Goal: Navigation & Orientation: Find specific page/section

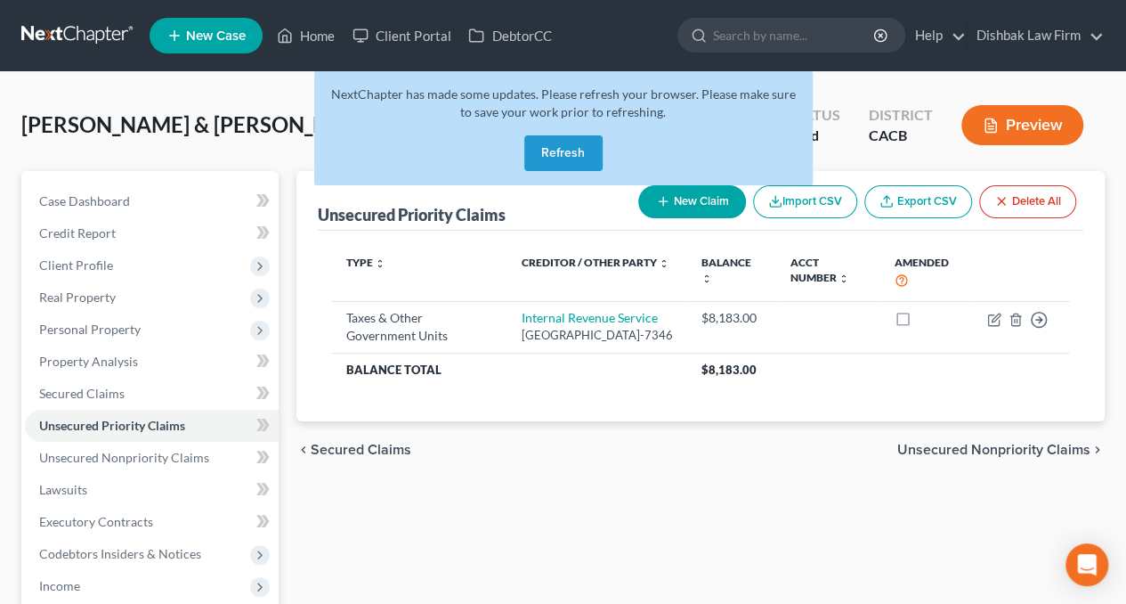
click at [571, 150] on button "Refresh" at bounding box center [563, 153] width 78 height 36
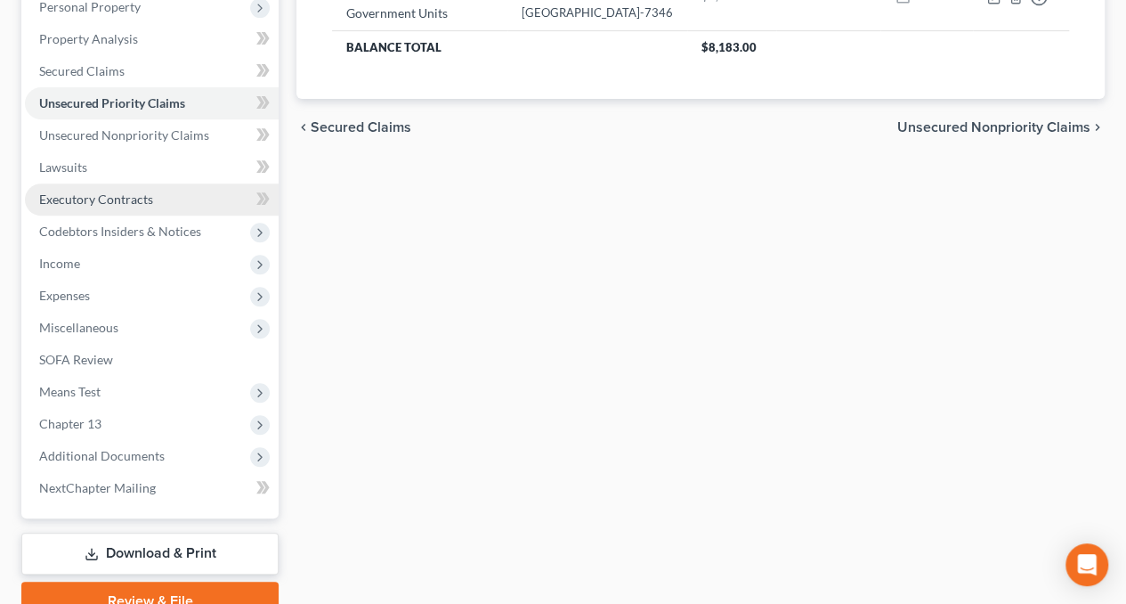
scroll to position [356, 0]
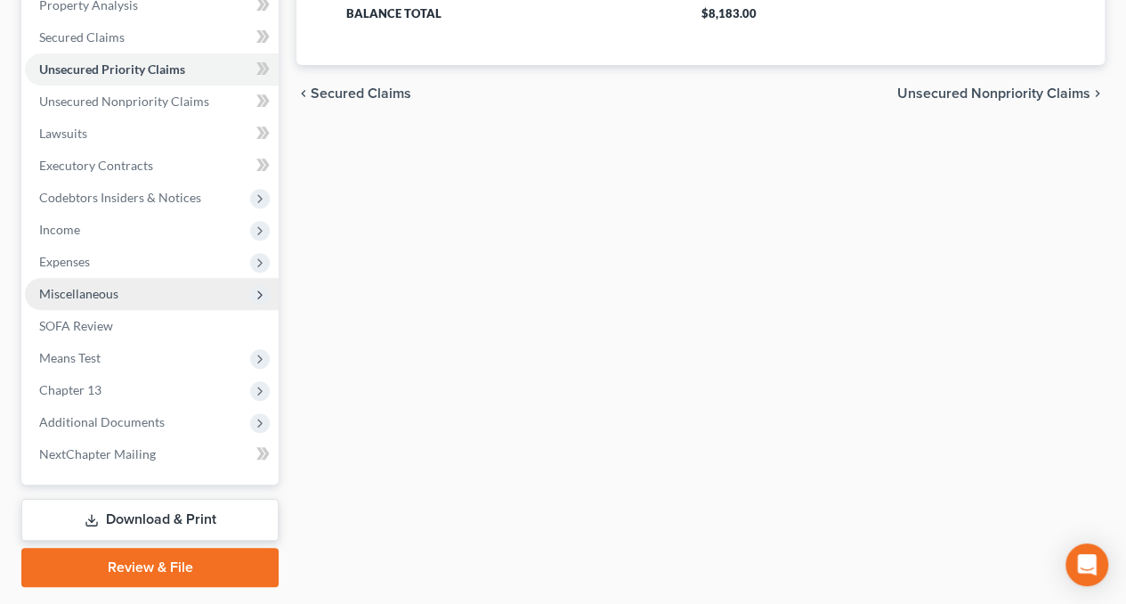
click at [171, 292] on span "Miscellaneous" at bounding box center [152, 294] width 254 height 32
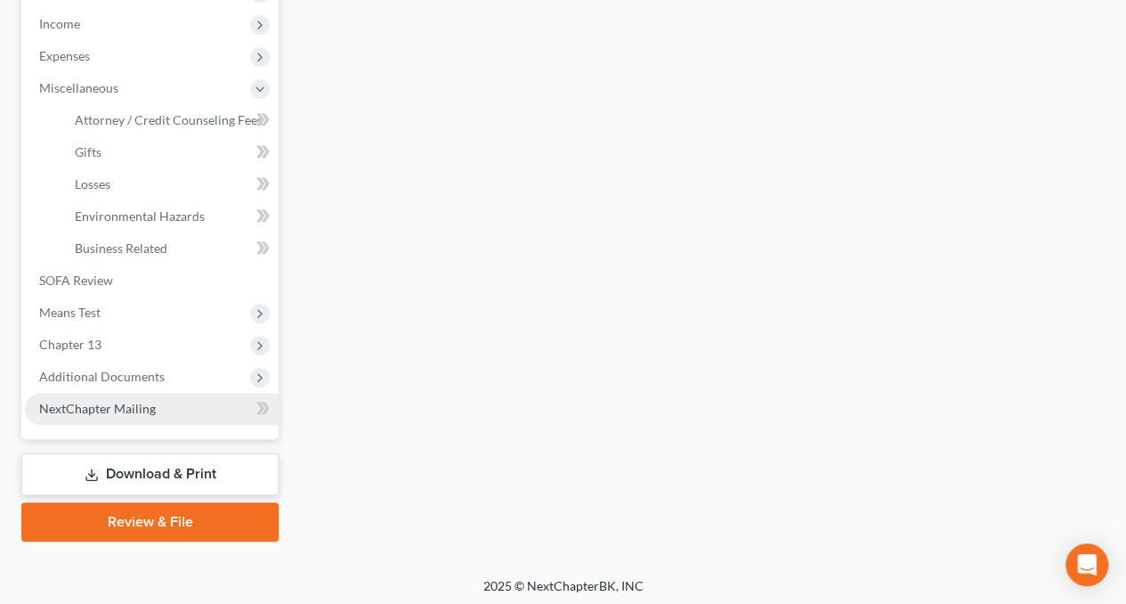
scroll to position [565, 0]
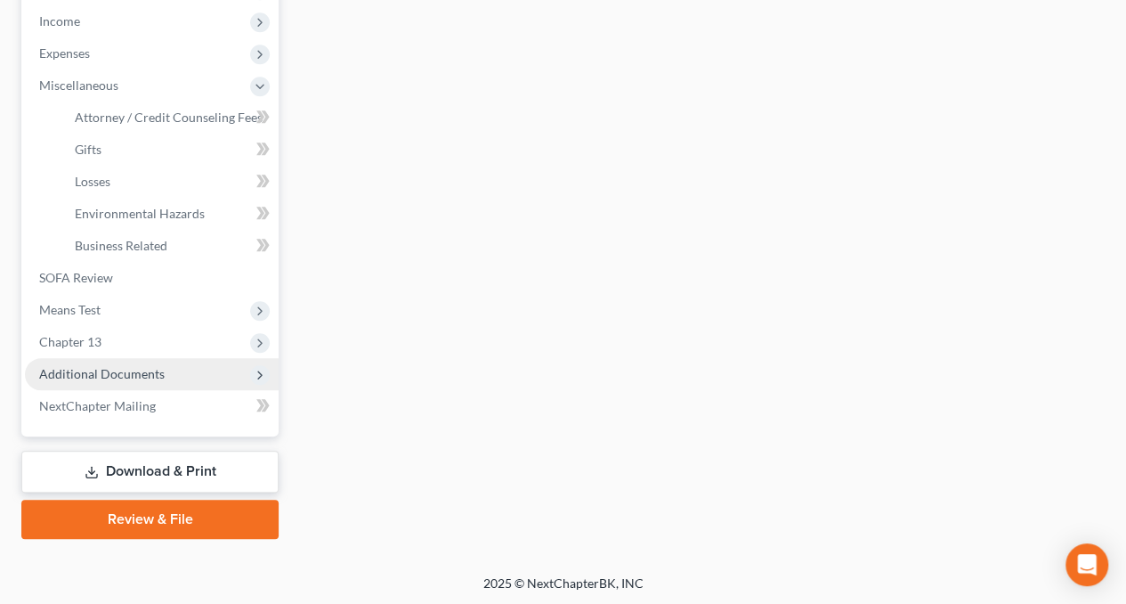
click at [155, 370] on span "Additional Documents" at bounding box center [102, 373] width 126 height 15
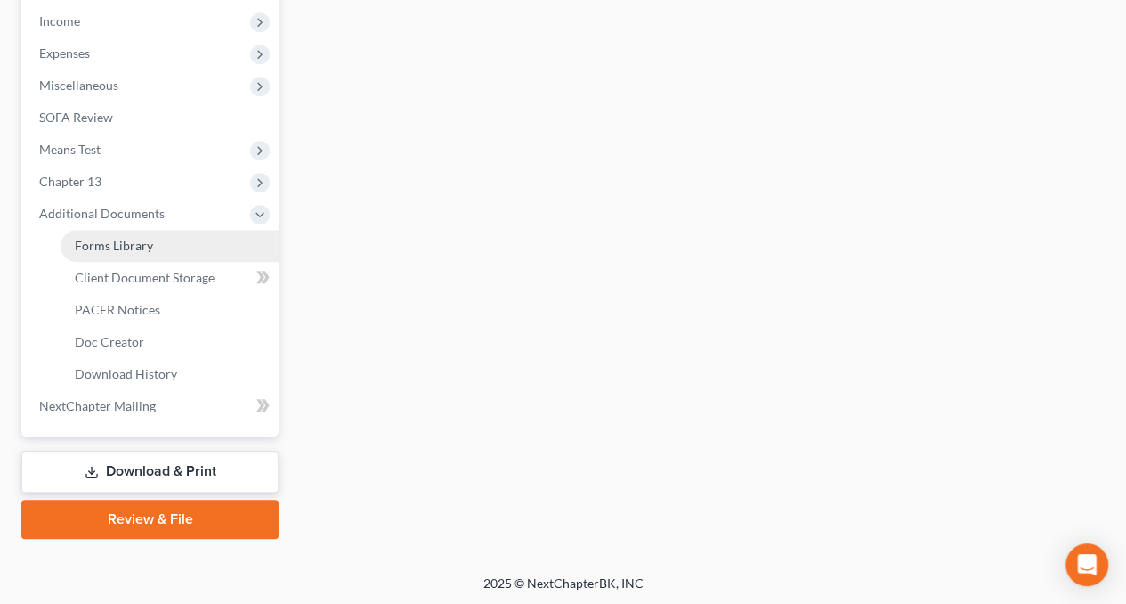
click at [158, 252] on link "Forms Library" at bounding box center [170, 246] width 218 height 32
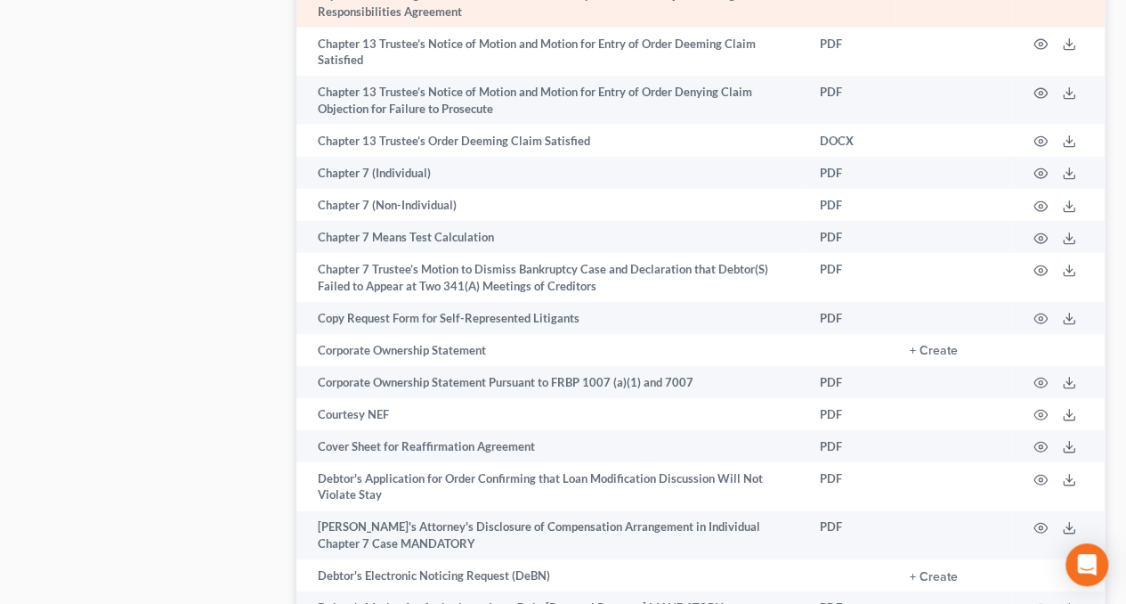
scroll to position [2477, 0]
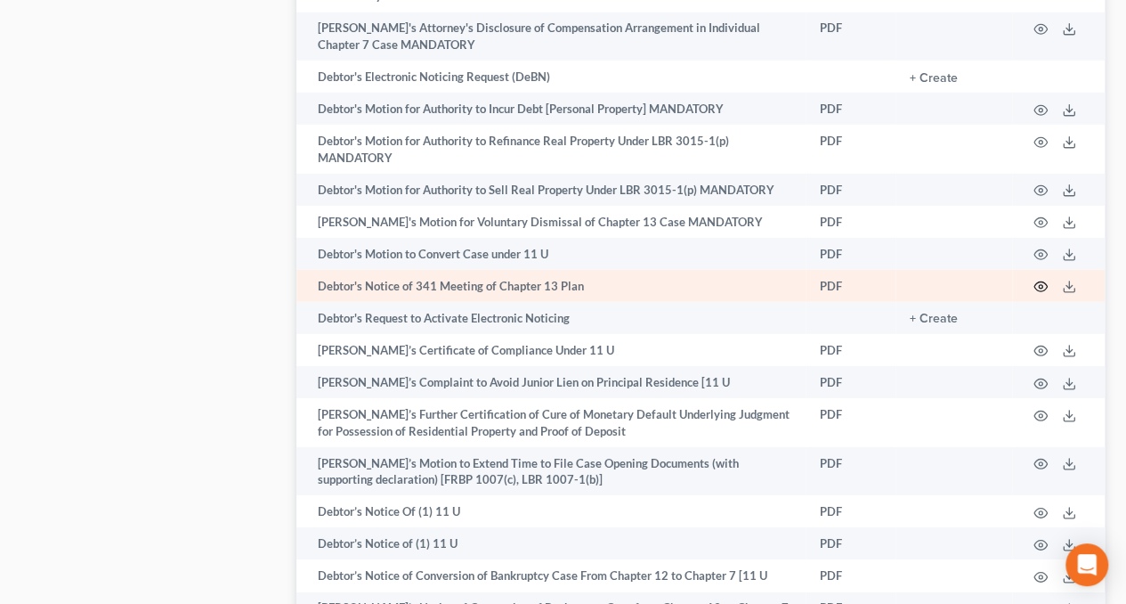
click at [1042, 288] on circle "button" at bounding box center [1041, 287] width 4 height 4
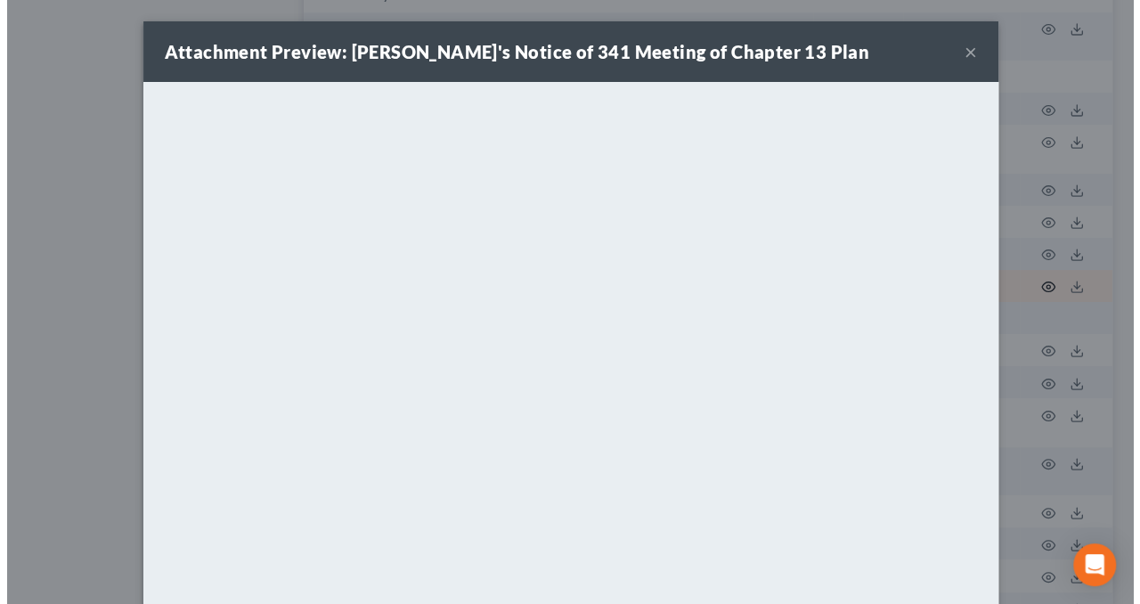
scroll to position [2444, 0]
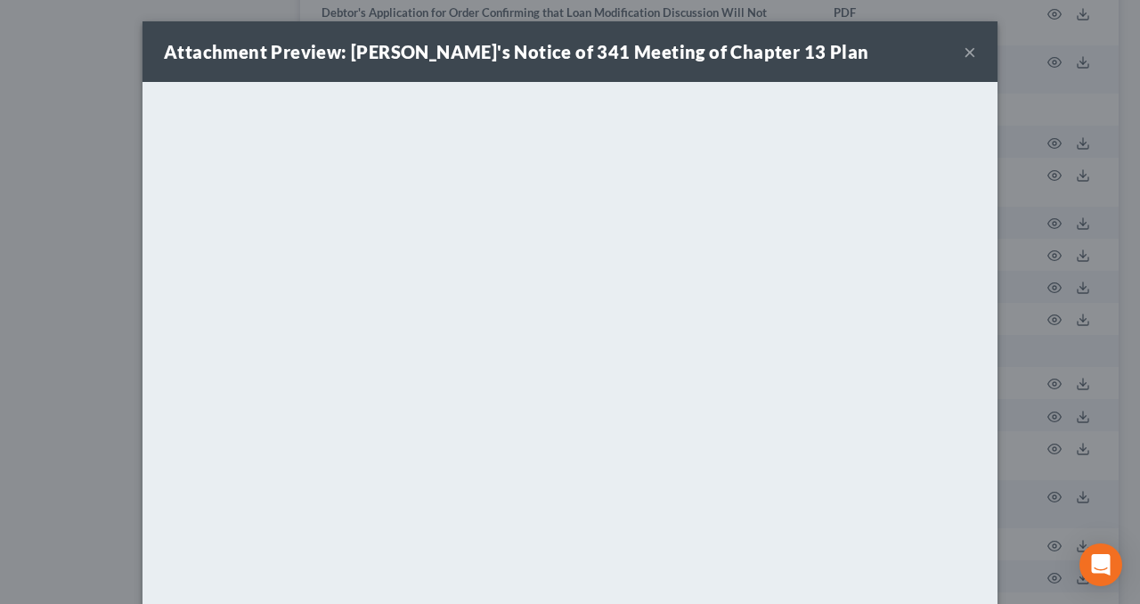
click at [963, 54] on button "×" at bounding box center [969, 51] width 12 height 21
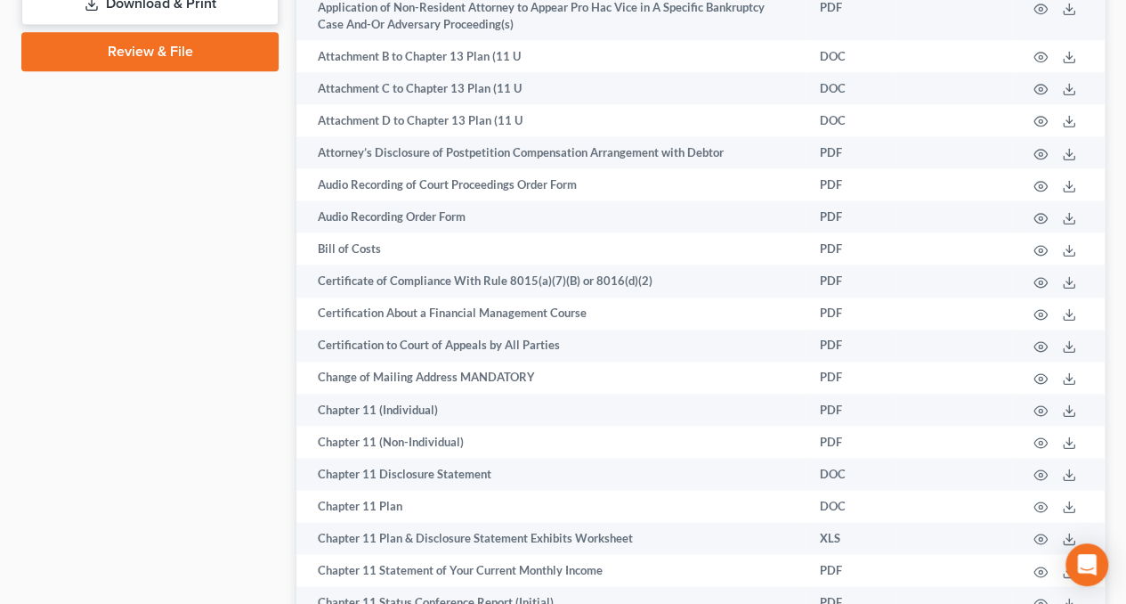
scroll to position [0, 0]
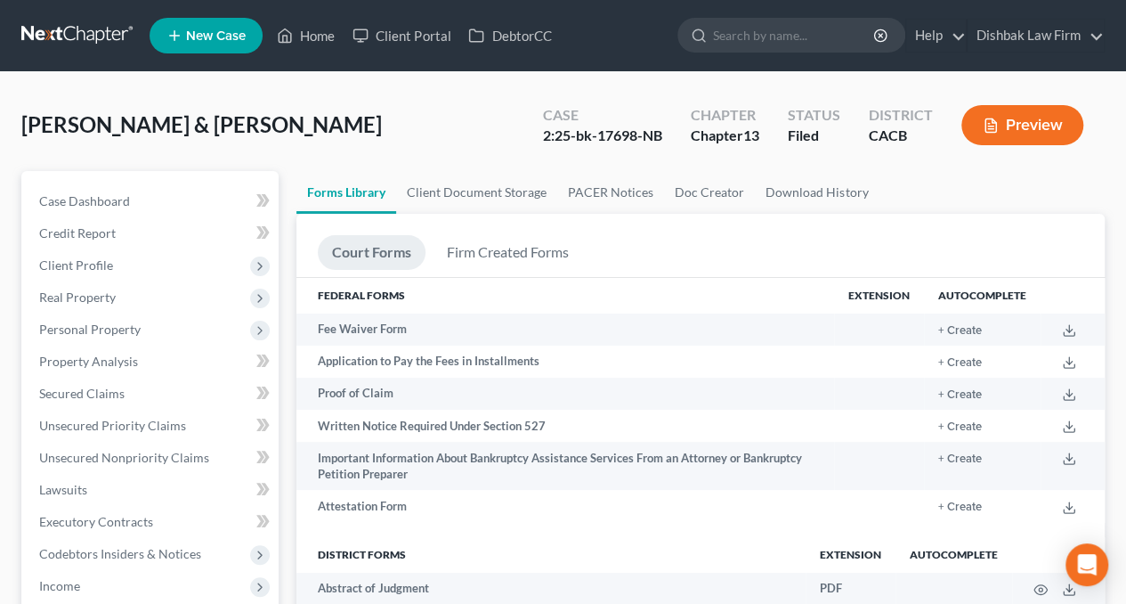
click at [65, 126] on span "[PERSON_NAME] & [PERSON_NAME]" at bounding box center [201, 124] width 361 height 26
click at [110, 195] on span "Case Dashboard" at bounding box center [84, 200] width 91 height 15
